Goal: Task Accomplishment & Management: Manage account settings

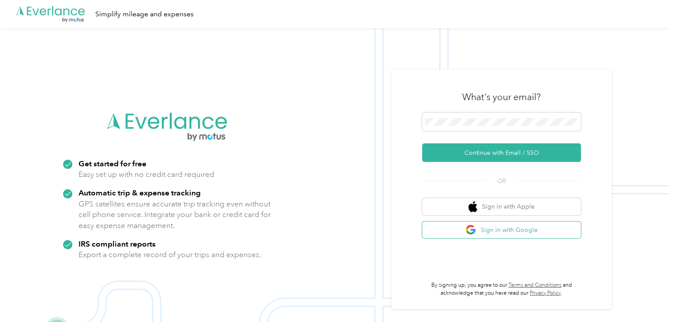
click at [522, 228] on button "Sign in with Google" at bounding box center [501, 229] width 159 height 17
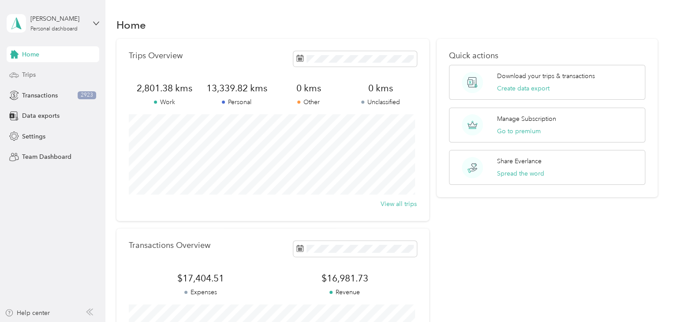
click at [55, 75] on div "Trips" at bounding box center [53, 75] width 93 height 16
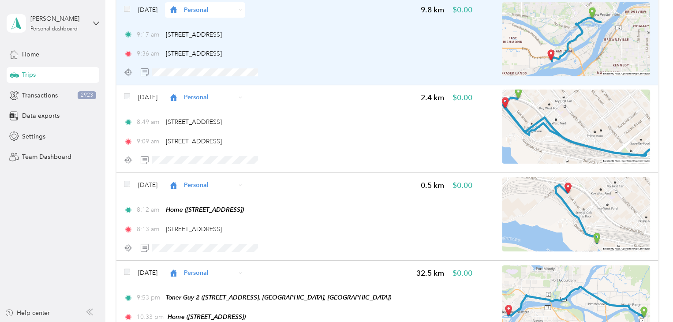
scroll to position [132, 0]
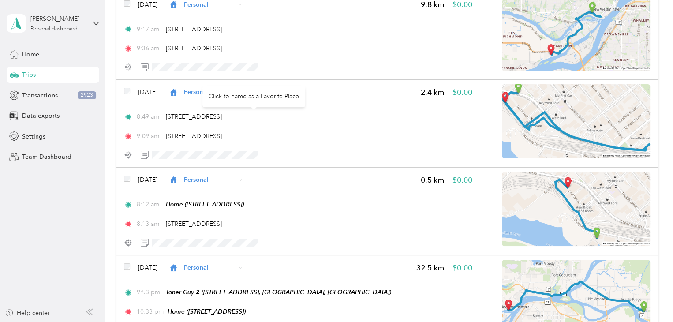
click at [213, 90] on div "Click to name as a Favorite Place" at bounding box center [253, 97] width 103 height 22
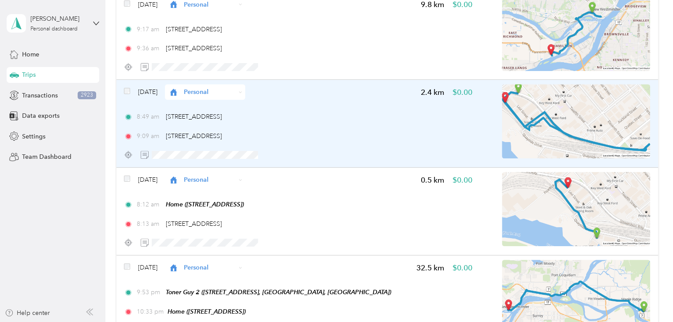
click at [195, 96] on span "Personal" at bounding box center [201, 91] width 67 height 9
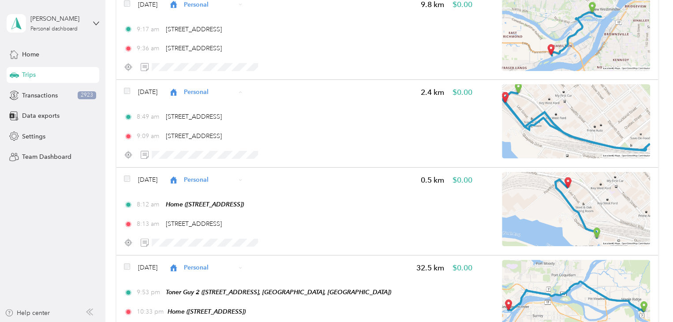
click at [205, 113] on li "Work" at bounding box center [218, 108] width 80 height 15
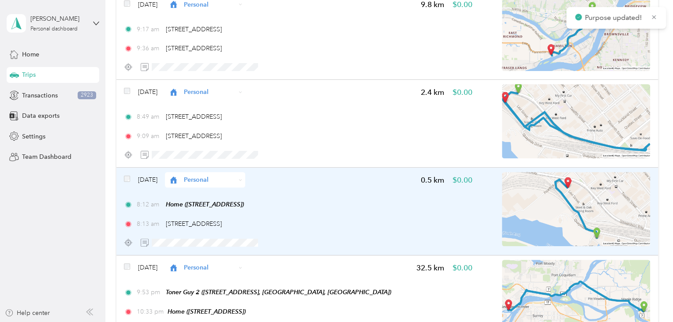
click at [214, 177] on span "Personal" at bounding box center [210, 179] width 52 height 9
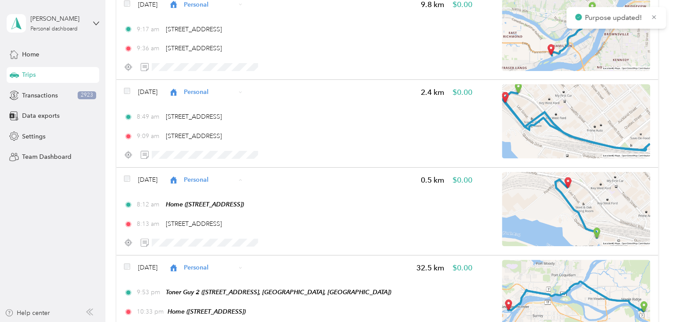
click at [211, 197] on span "Work" at bounding box center [226, 195] width 52 height 9
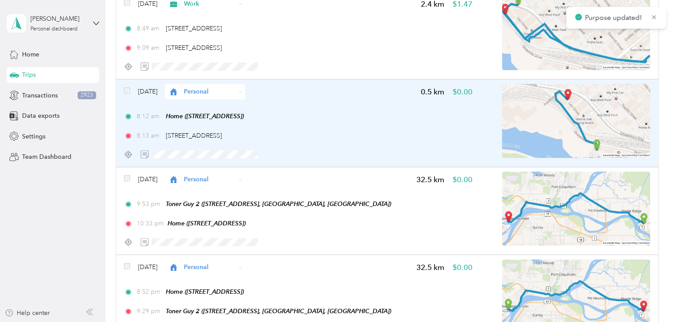
scroll to position [265, 0]
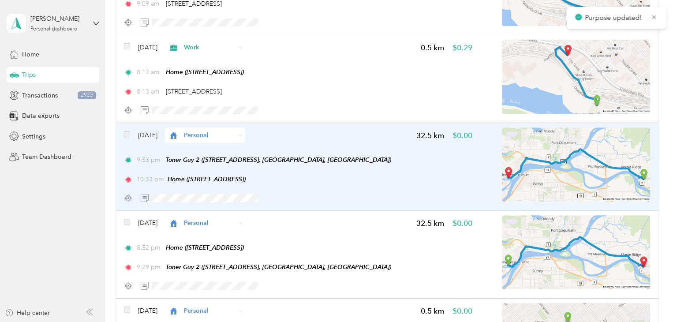
click at [235, 138] on span "Personal" at bounding box center [210, 135] width 52 height 9
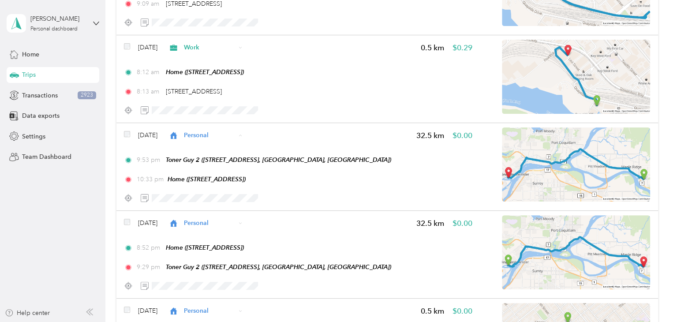
click at [234, 153] on span "Work" at bounding box center [230, 151] width 52 height 9
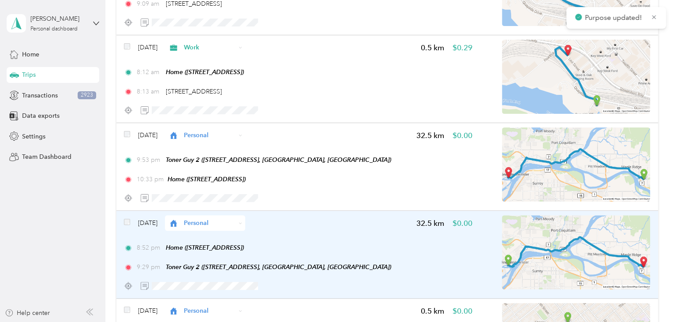
click at [228, 222] on span "Personal" at bounding box center [210, 222] width 52 height 9
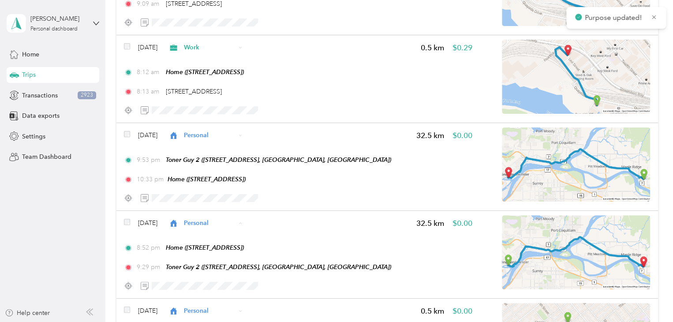
click at [224, 97] on span "Work" at bounding box center [230, 98] width 52 height 9
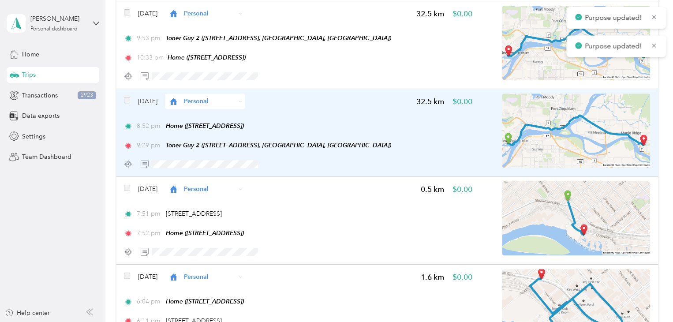
scroll to position [441, 0]
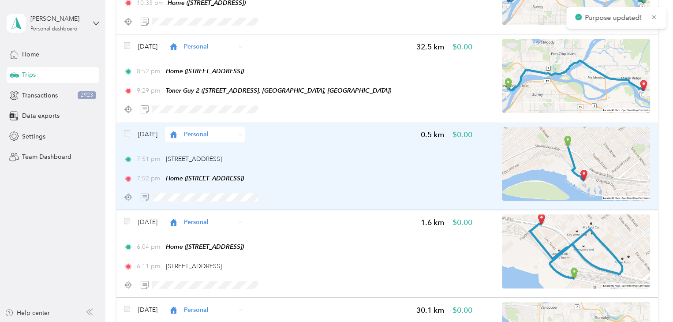
click at [211, 137] on span "Personal" at bounding box center [210, 134] width 52 height 9
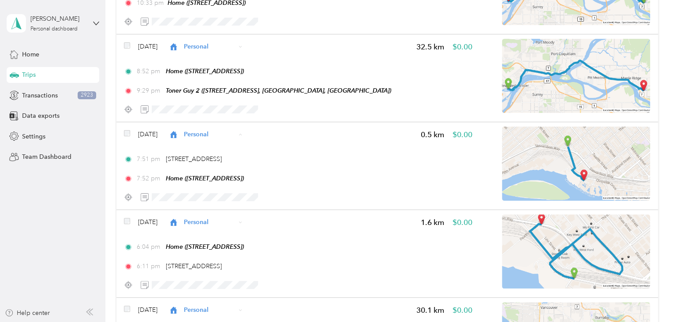
click at [212, 149] on span "Work" at bounding box center [230, 150] width 52 height 9
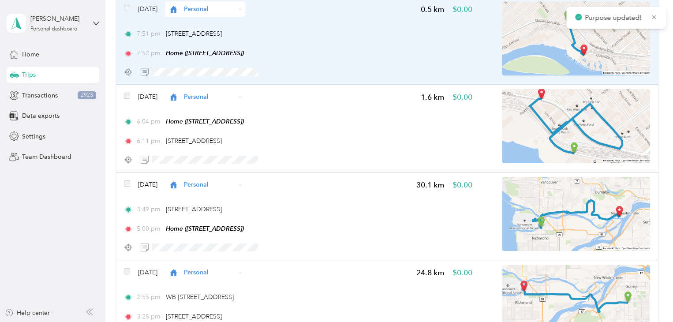
scroll to position [573, 0]
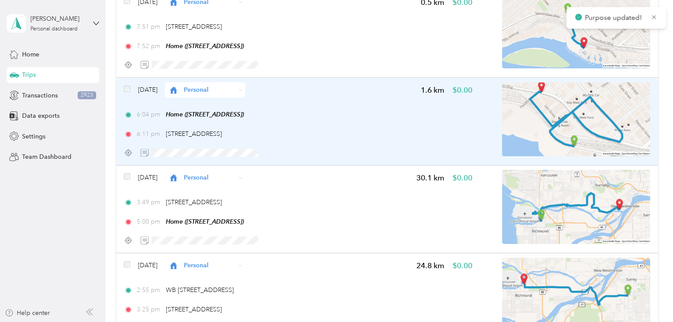
click at [235, 91] on span "Personal" at bounding box center [210, 89] width 52 height 9
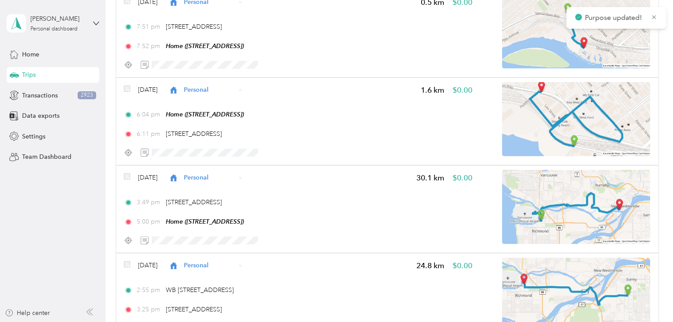
click at [230, 107] on span "Work" at bounding box center [230, 105] width 52 height 9
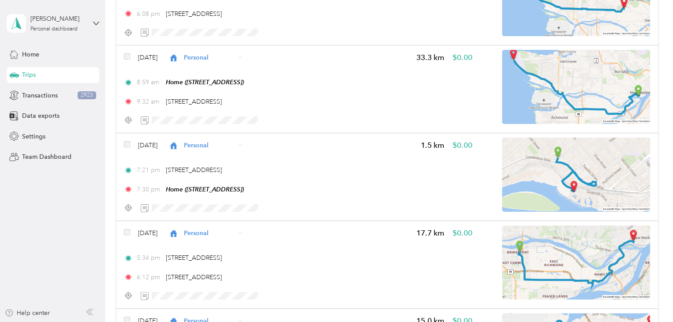
scroll to position [2205, 0]
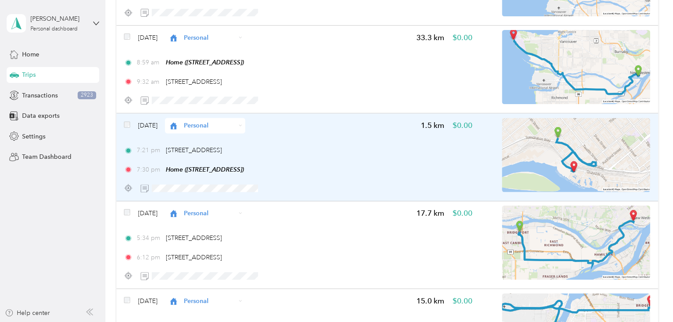
click at [235, 124] on span "Personal" at bounding box center [210, 125] width 52 height 9
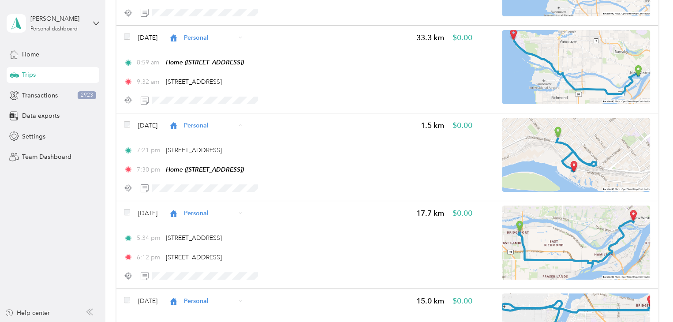
click at [236, 136] on li "Work" at bounding box center [222, 141] width 80 height 15
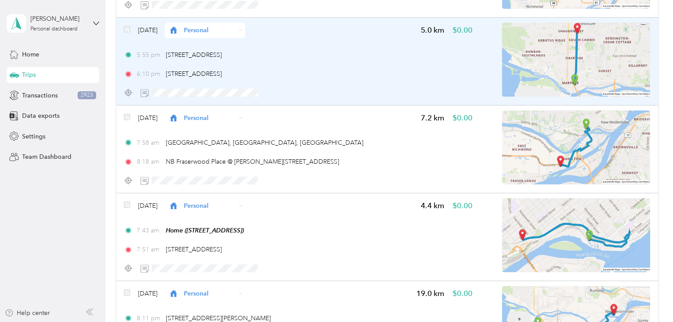
scroll to position [5292, 0]
